Goal: Task Accomplishment & Management: Use online tool/utility

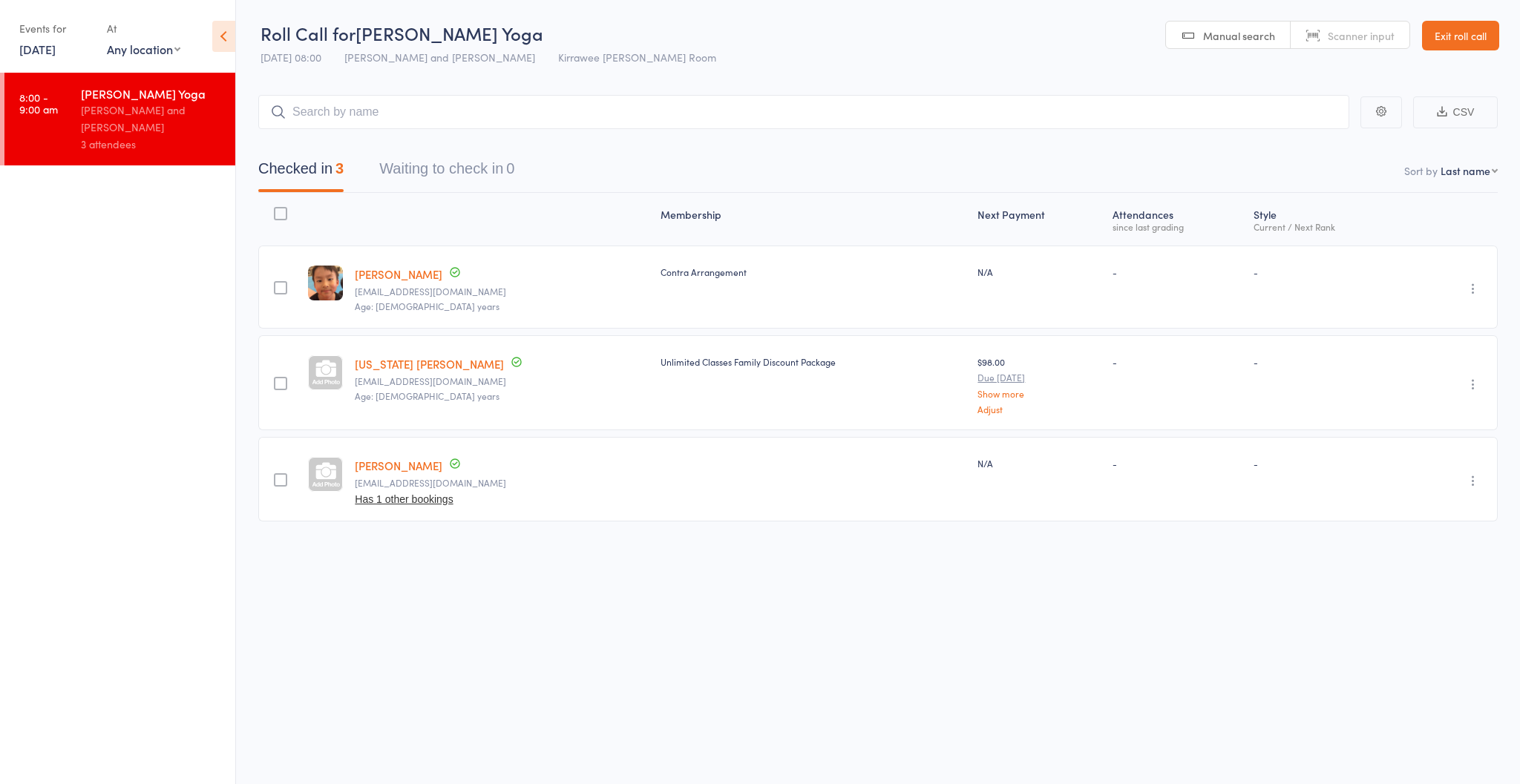
click at [406, 500] on button "Has 1 other bookings" at bounding box center [404, 500] width 98 height 11
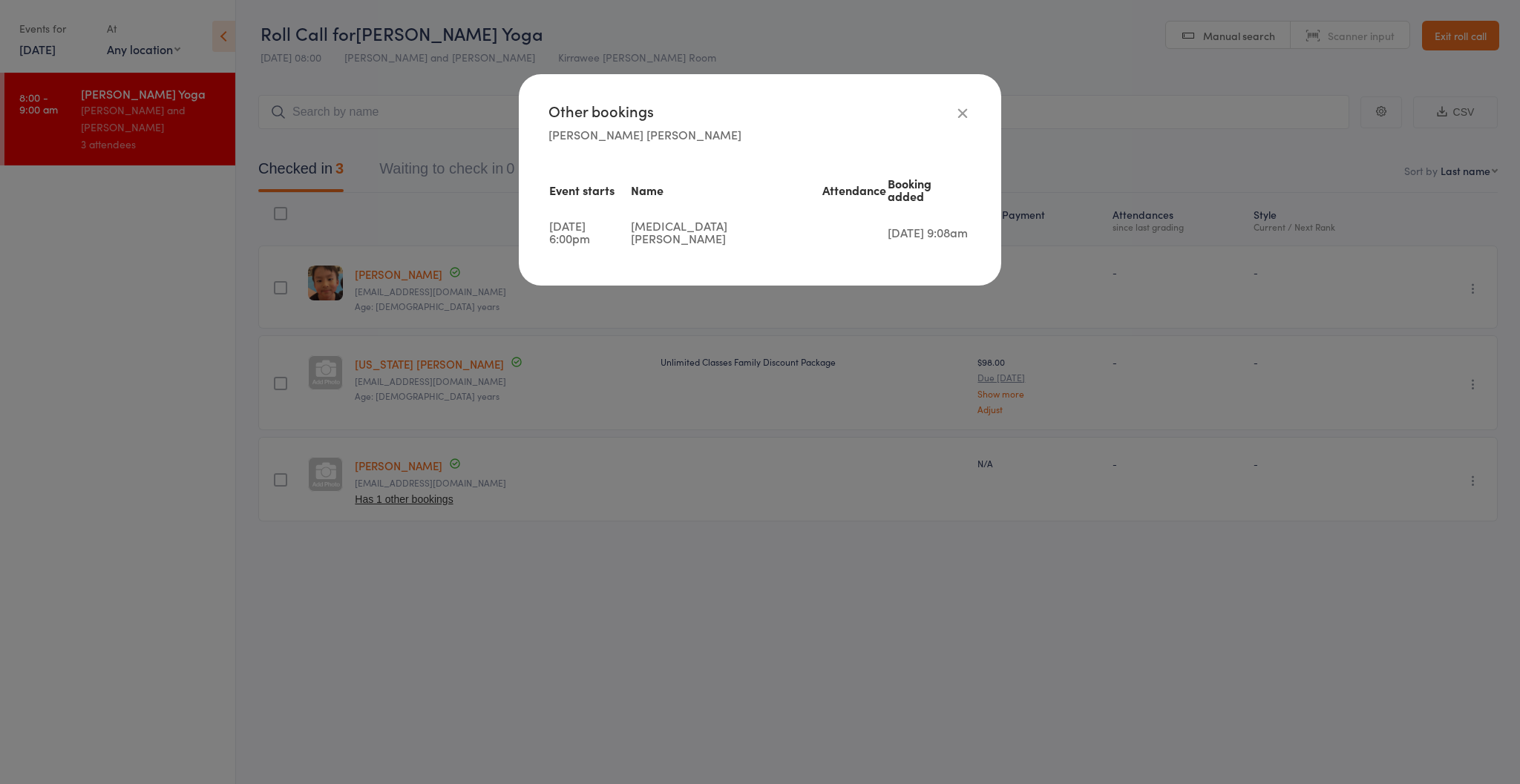
click at [961, 106] on icon at bounding box center [962, 112] width 16 height 16
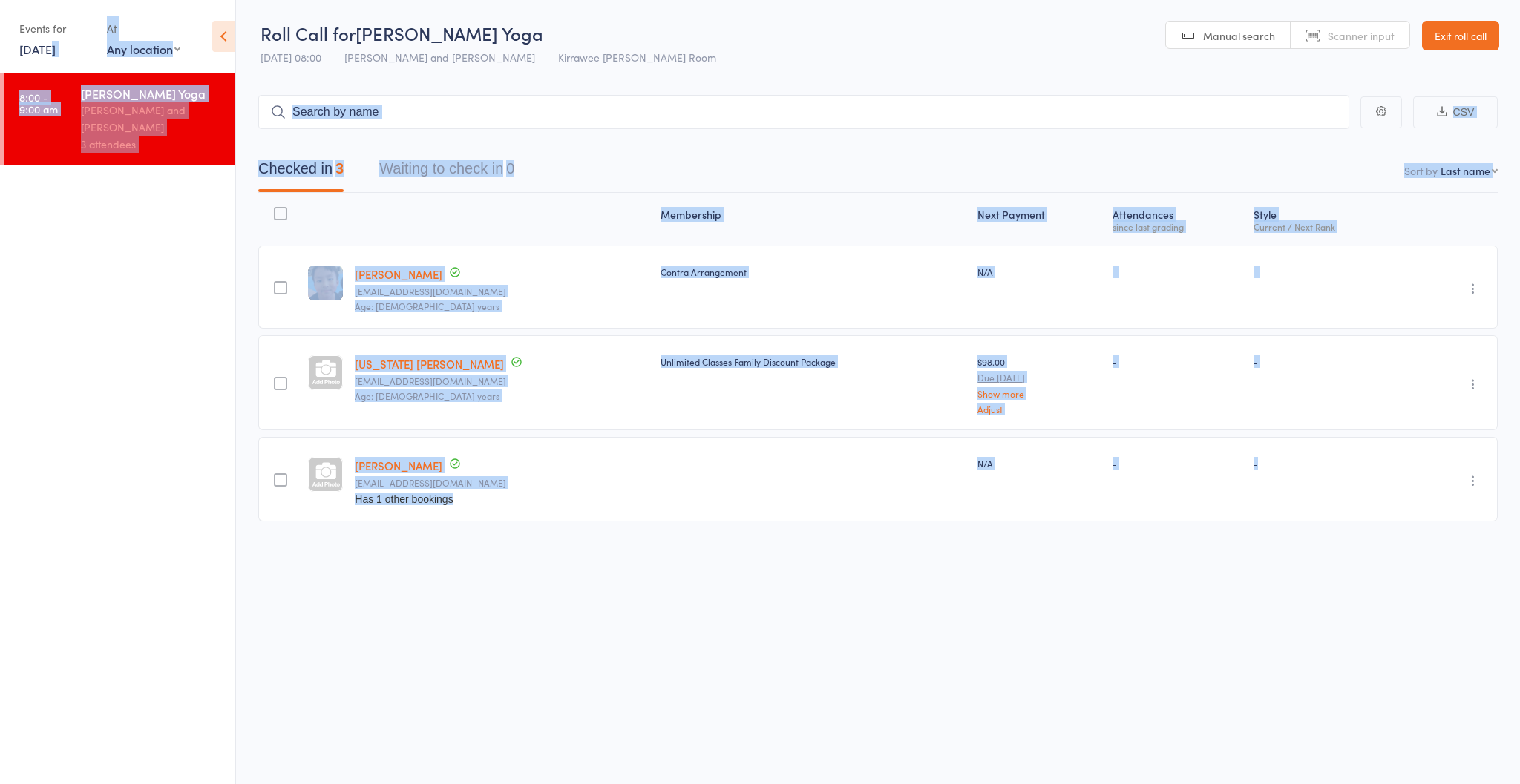
click at [46, 54] on link "[DATE]" at bounding box center [37, 49] width 36 height 16
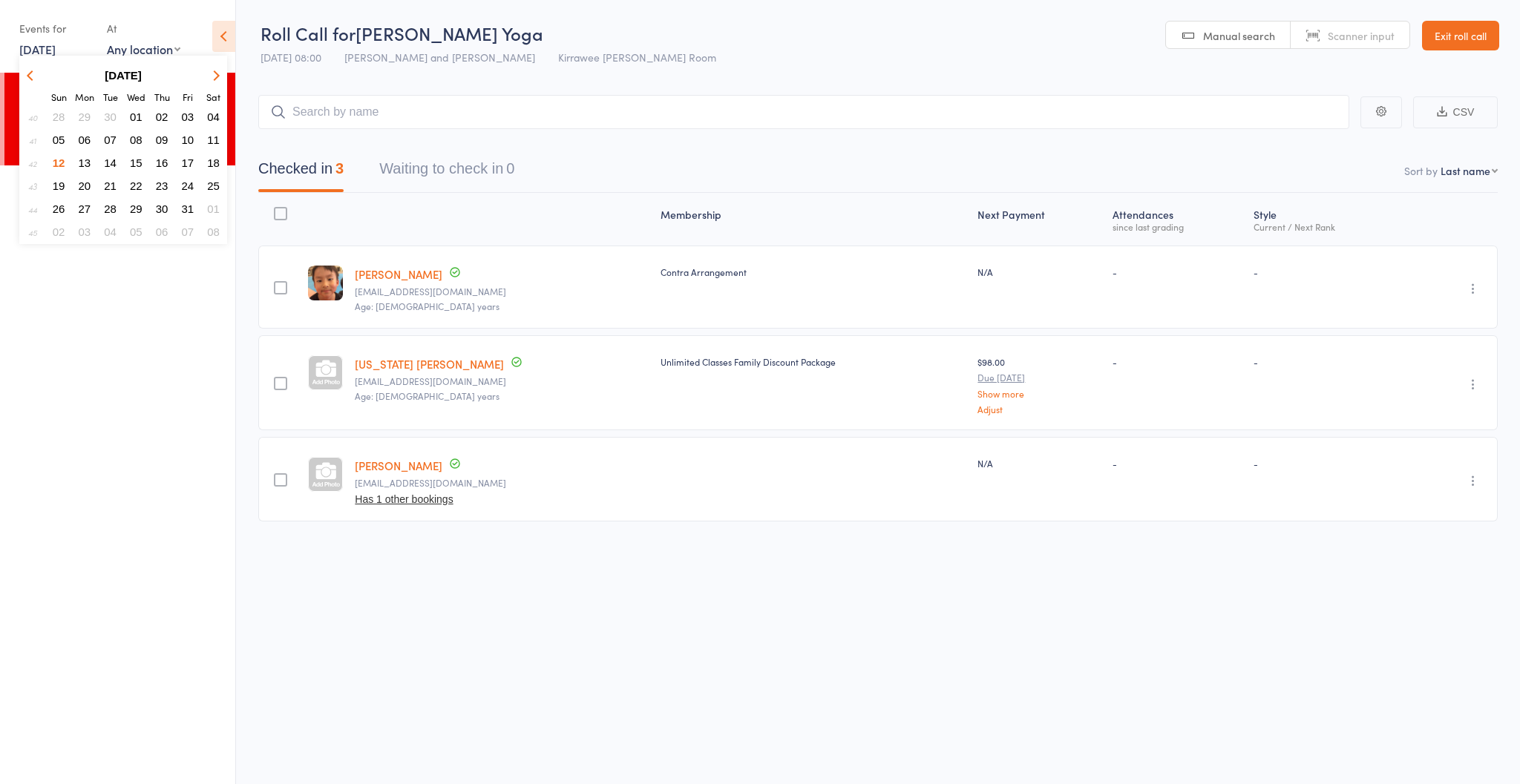
click at [397, 495] on button "Has 1 other bookings" at bounding box center [404, 500] width 98 height 11
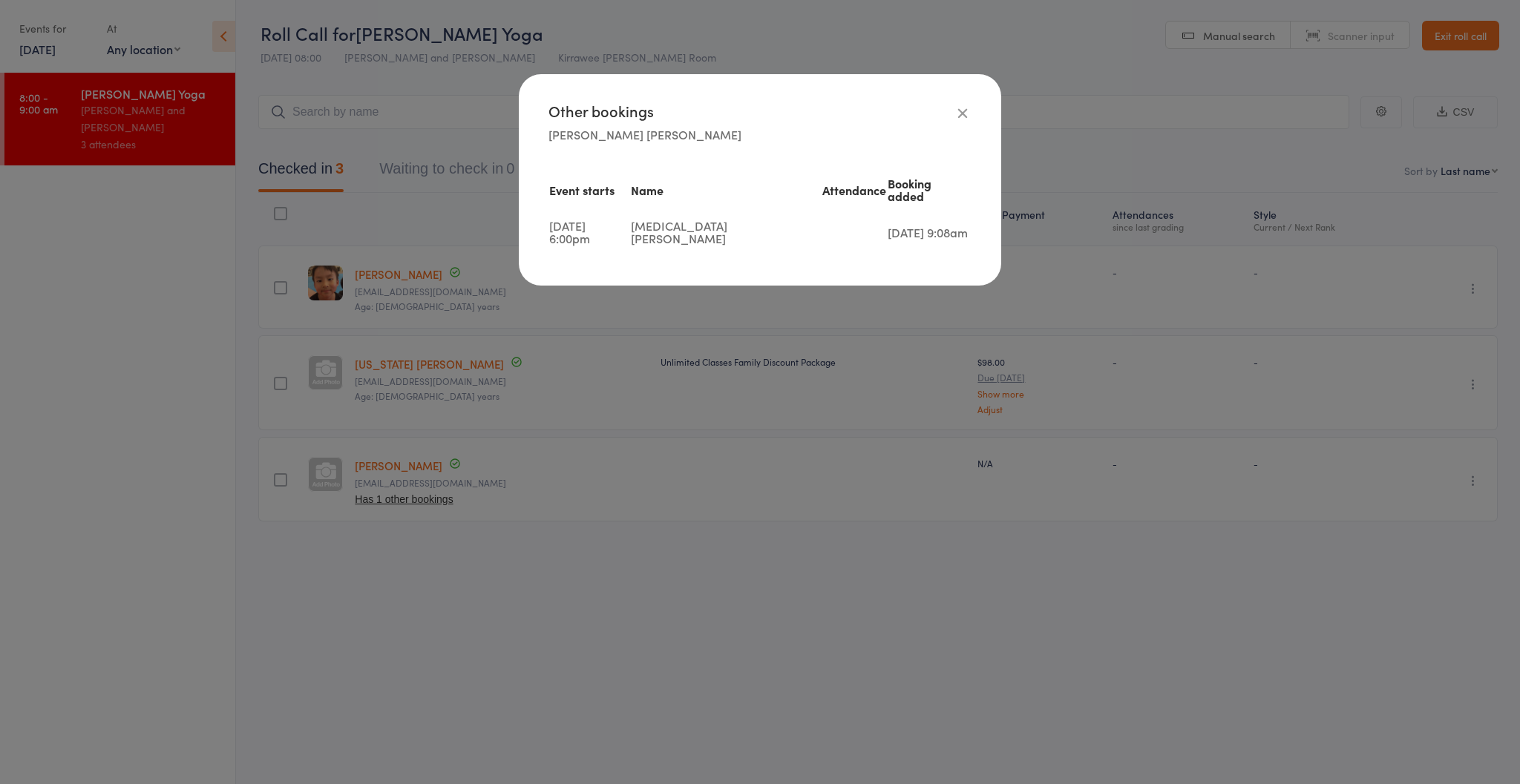
click at [178, 282] on div "Other bookings [PERSON_NAME] Event starts Name Attendance Booking added [DATE] …" at bounding box center [760, 392] width 1520 height 784
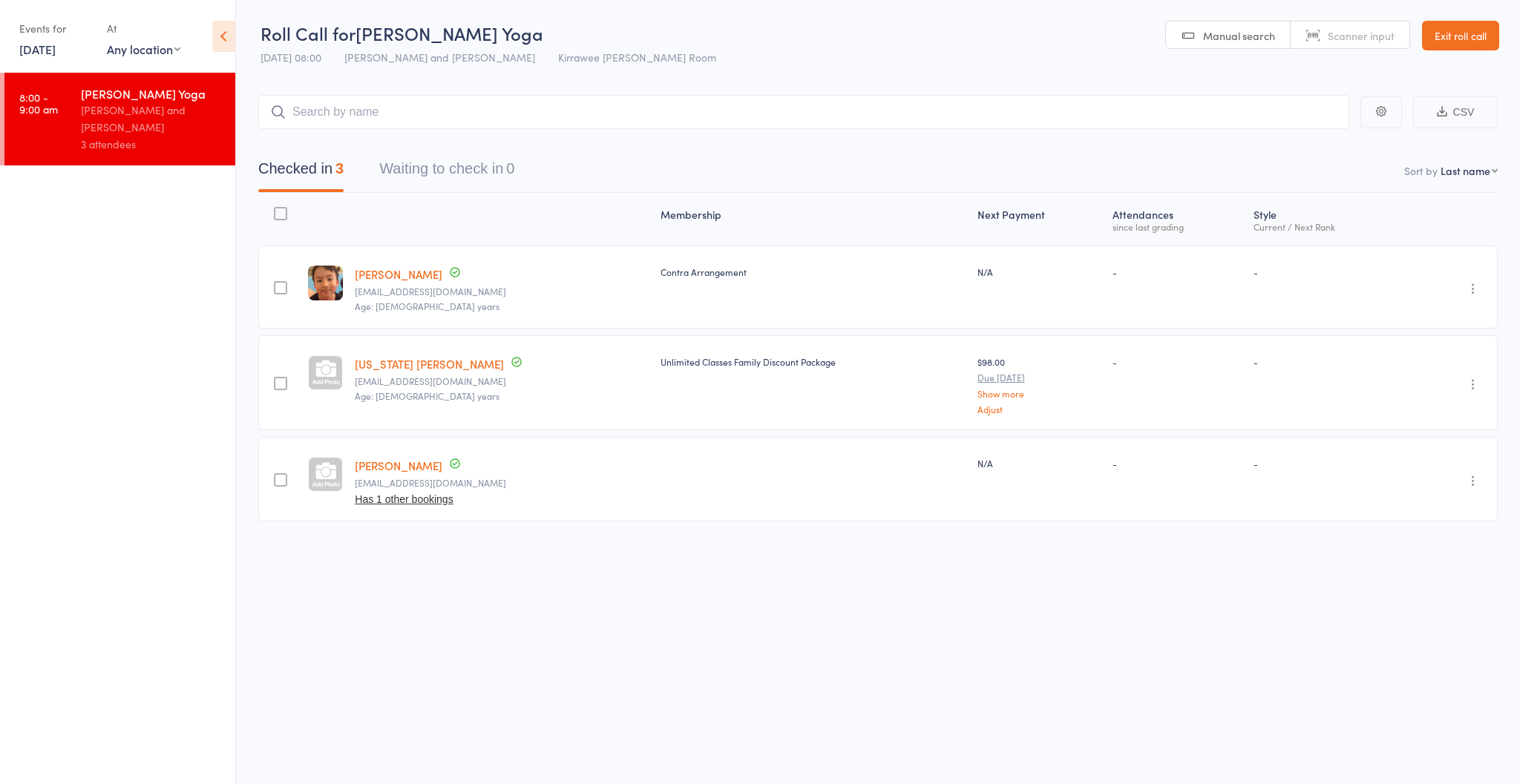
click at [0, 52] on div "Events for [DATE] [DATE] [DATE] Sun Mon Tue Wed Thu Fri Sat 40 28 29 30 01 02 0…" at bounding box center [117, 37] width 235 height 75
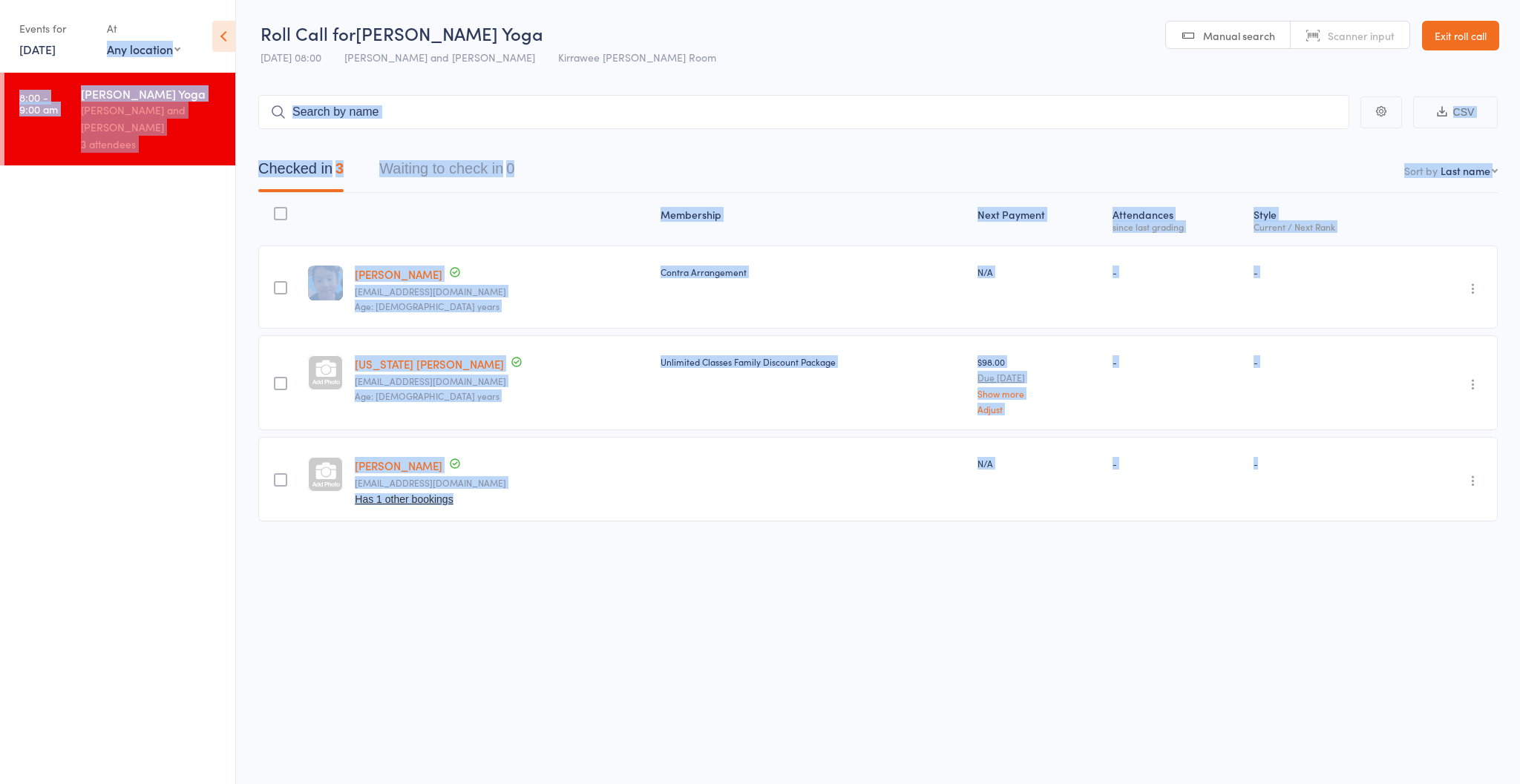
click at [14, 51] on div "Events for [DATE] [DATE] [DATE] Sun Mon Tue Wed Thu Fri Sat 40 28 29 30 01 02 0…" at bounding box center [117, 37] width 235 height 75
click at [33, 50] on link "[DATE]" at bounding box center [37, 49] width 36 height 16
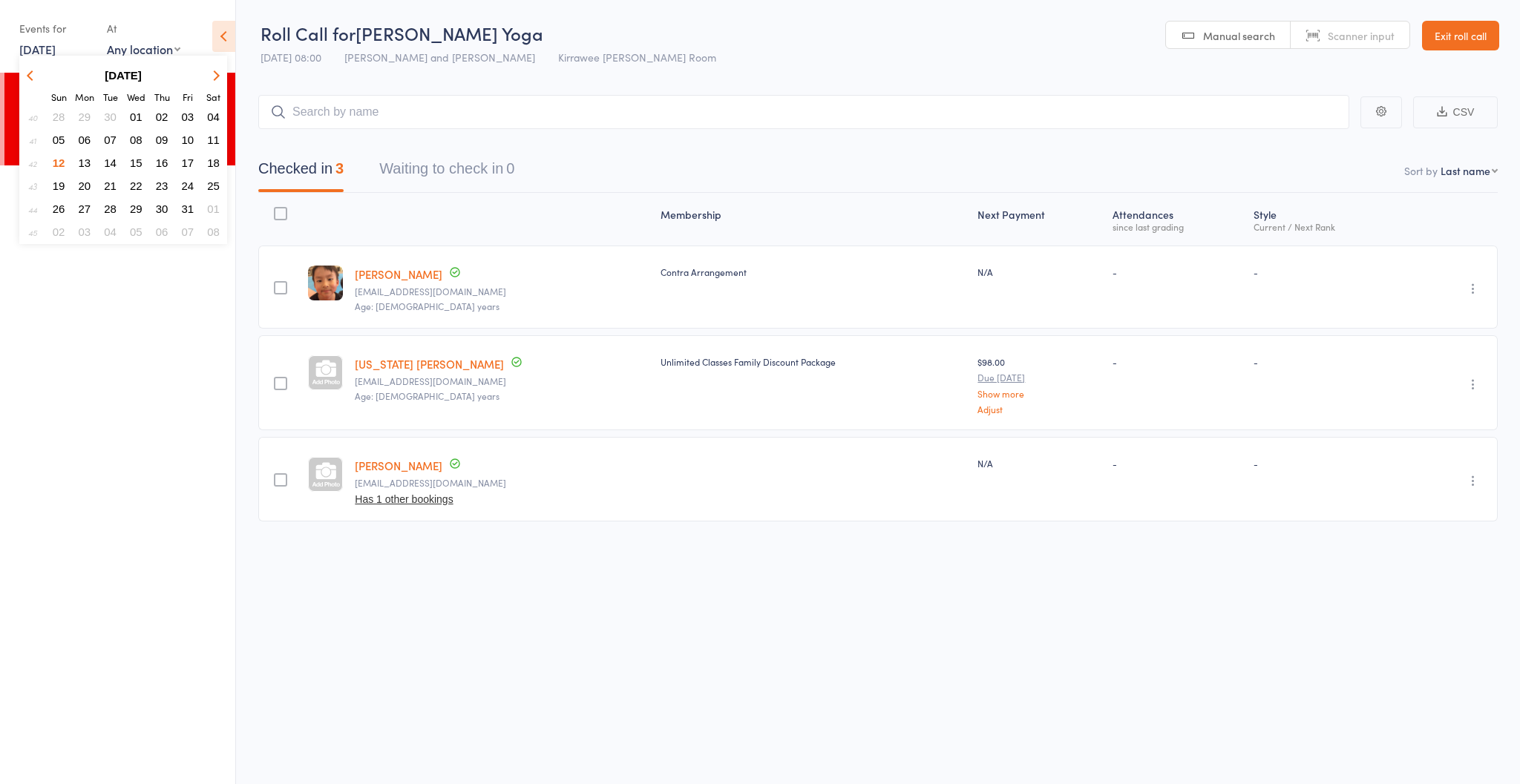
click at [86, 162] on span "13" at bounding box center [85, 163] width 12 height 12
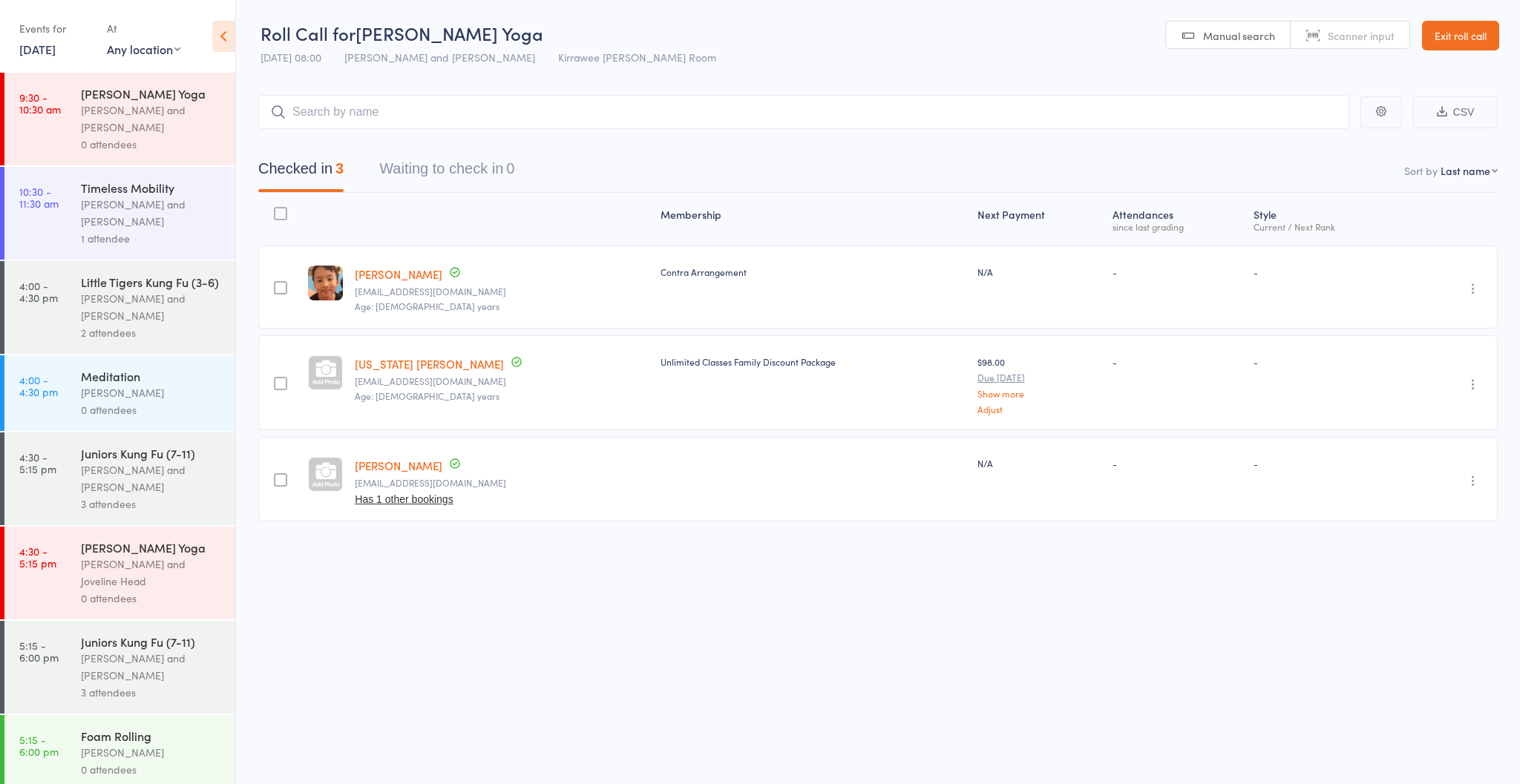
click at [1481, 42] on link "Exit roll call" at bounding box center [1461, 35] width 77 height 29
click at [1455, 35] on link "Exit roll call" at bounding box center [1461, 35] width 77 height 29
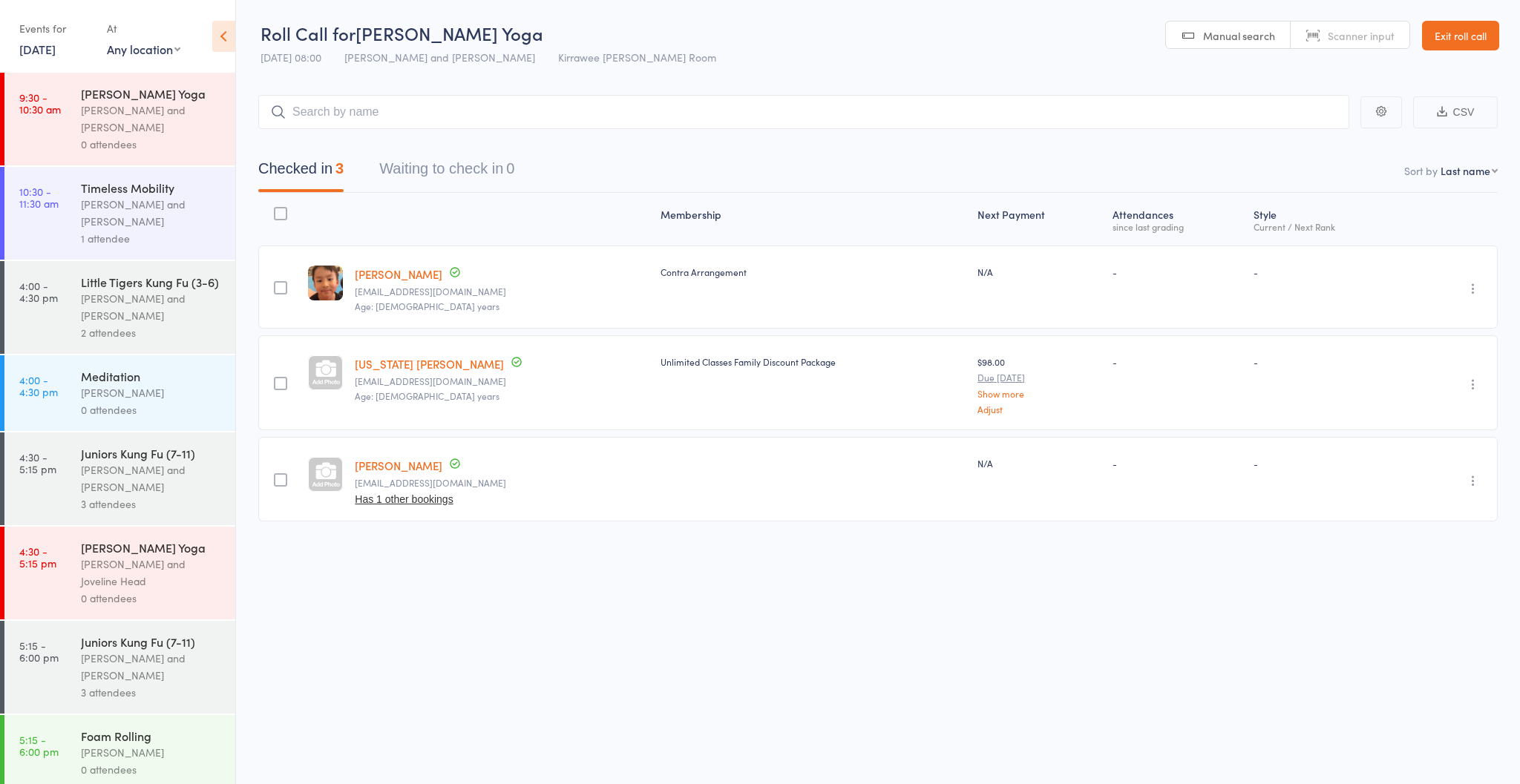
click at [1455, 35] on link "Exit roll call" at bounding box center [1461, 35] width 77 height 29
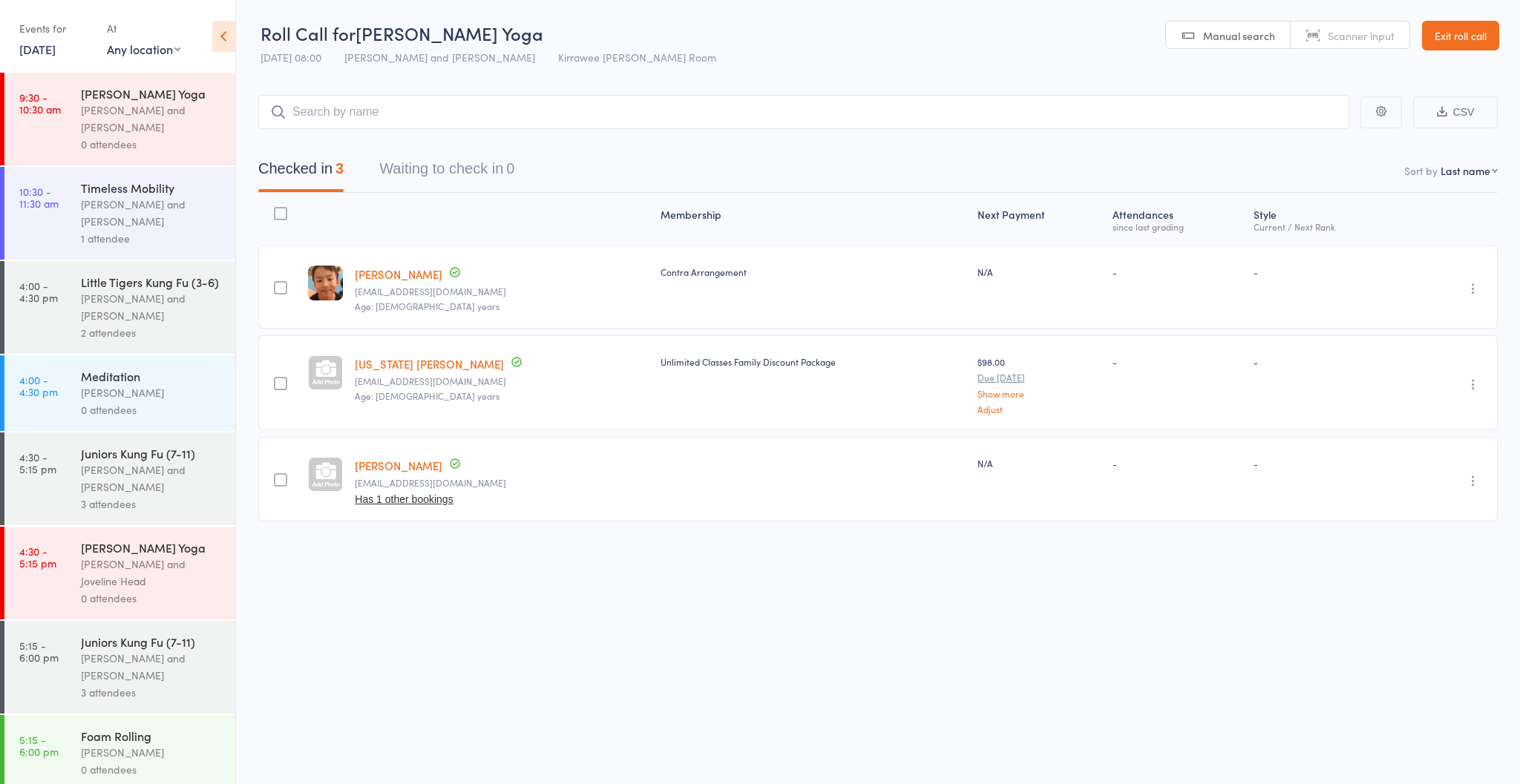
click at [1490, 40] on link "Exit roll call" at bounding box center [1461, 35] width 77 height 29
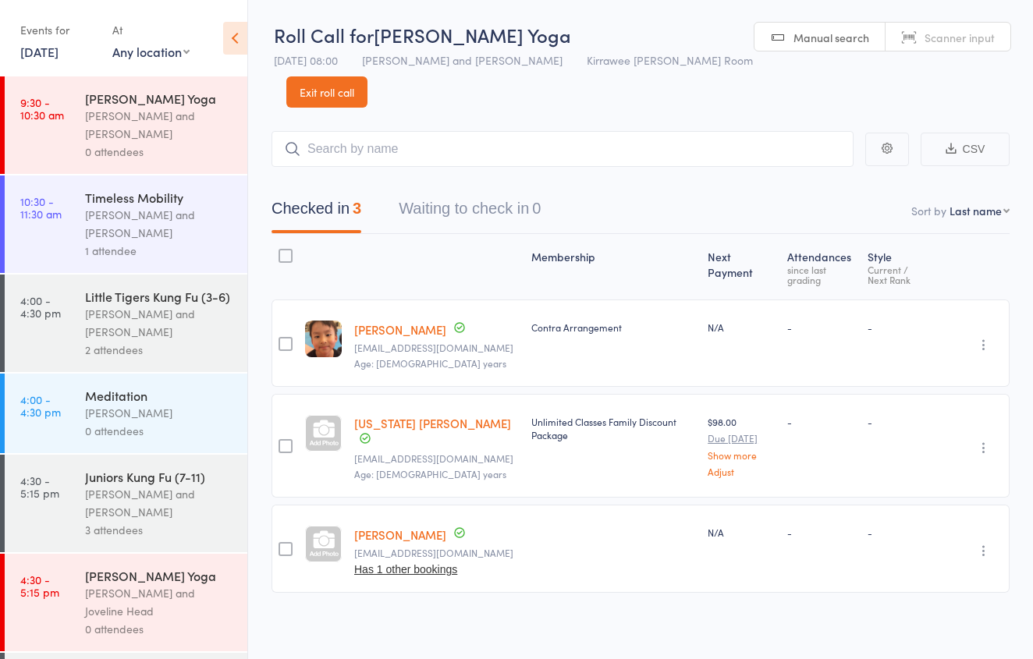
click at [326, 93] on link "Exit roll call" at bounding box center [326, 91] width 81 height 31
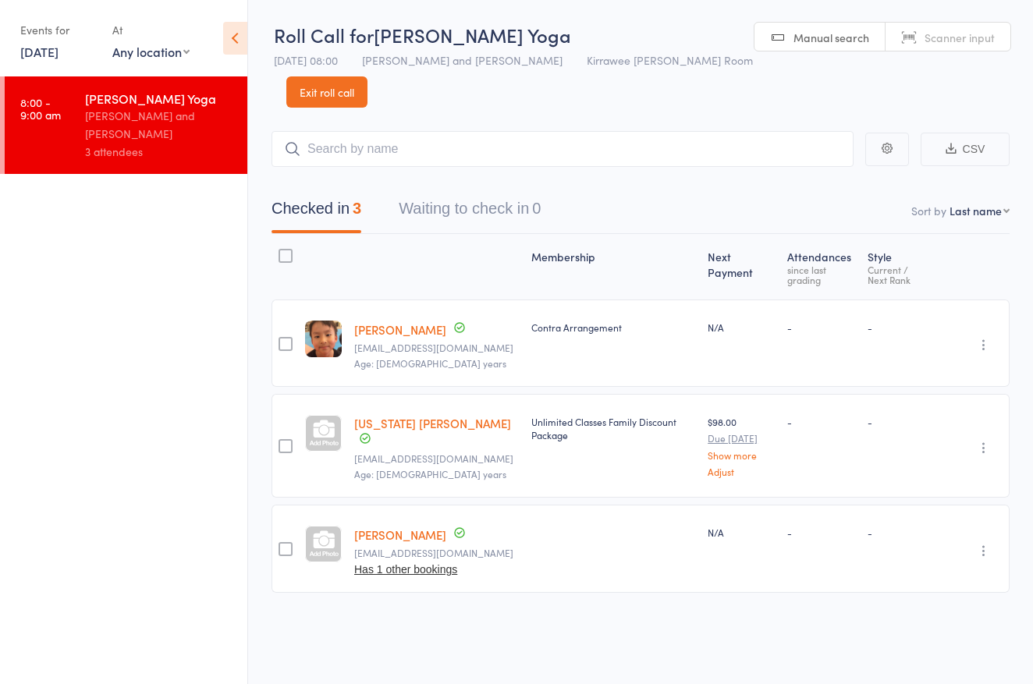
click at [305, 87] on link "Exit roll call" at bounding box center [326, 91] width 81 height 31
